Goal: Information Seeking & Learning: Find specific fact

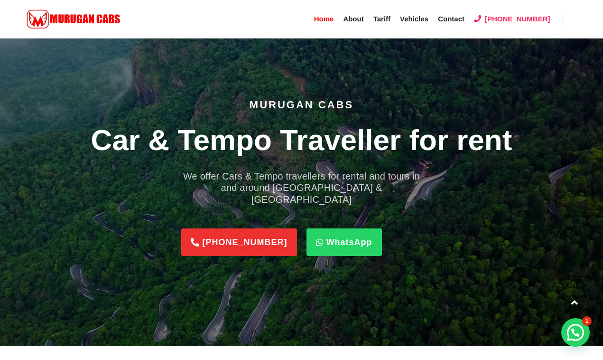
scroll to position [617, 0]
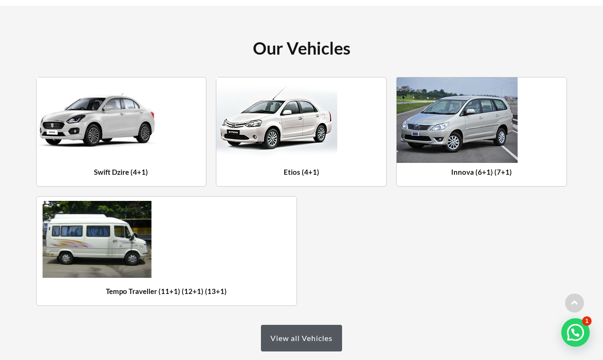
click at [148, 228] on img at bounding box center [96, 239] width 109 height 77
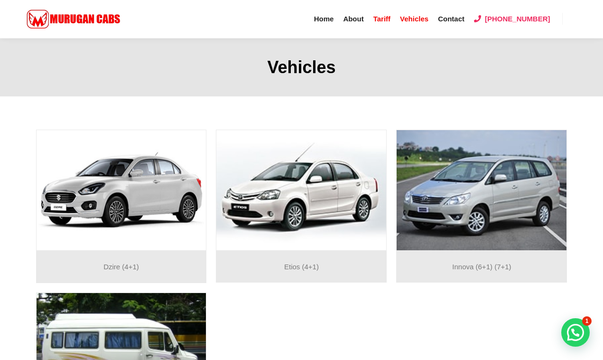
click at [390, 19] on span "Tariff" at bounding box center [381, 19] width 17 height 8
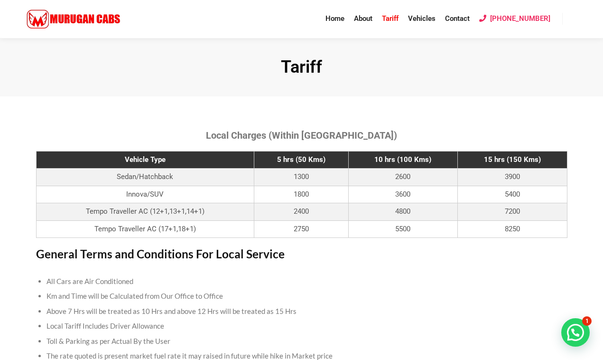
click at [373, 241] on div "Local Charges (Within [GEOGRAPHIC_DATA]) Vehicle Type 5 hrs (50 Kms) 10 hrs (10…" at bounding box center [301, 248] width 541 height 247
click at [373, 241] on div "Local Charges (Within Chennai) Vehicle Type 5 hrs (50 Kms) 10 hrs (100 Kms) 15 …" at bounding box center [301, 248] width 541 height 247
